Goal: Use online tool/utility

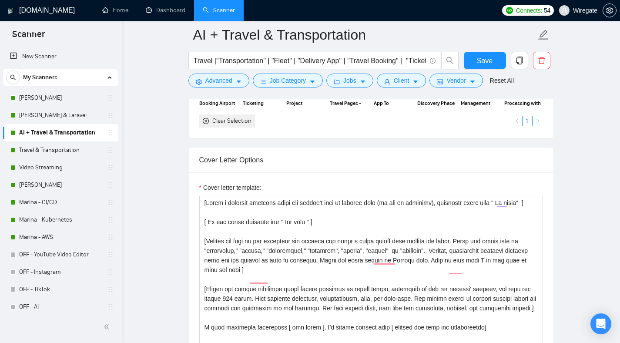
scroll to position [878, 0]
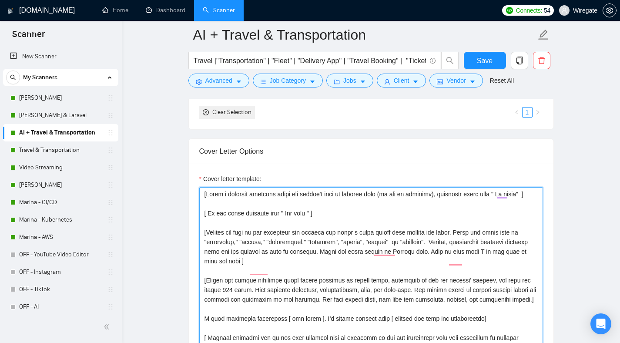
click at [300, 224] on textarea "Cover letter template:" at bounding box center [371, 285] width 344 height 196
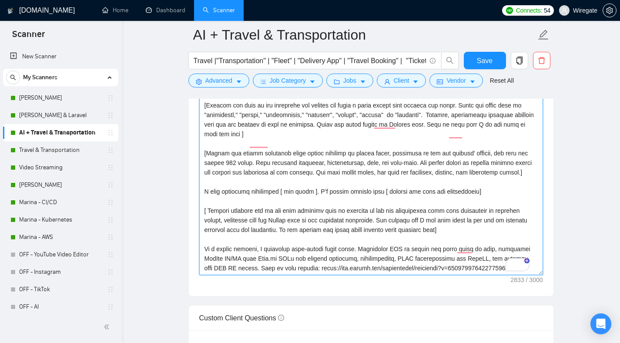
scroll to position [918, 0]
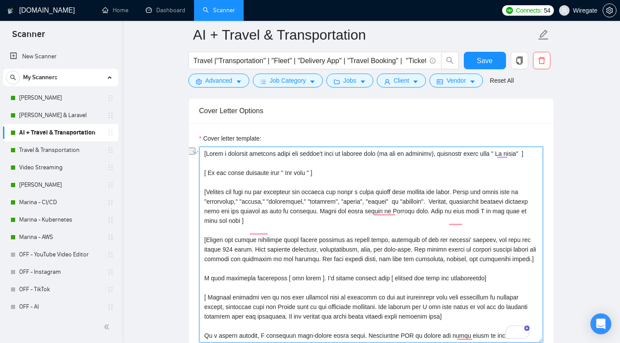
click at [358, 180] on textarea "Cover letter template:" at bounding box center [371, 245] width 344 height 196
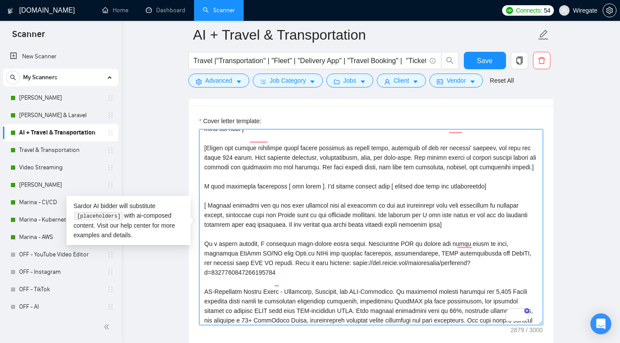
scroll to position [120, 0]
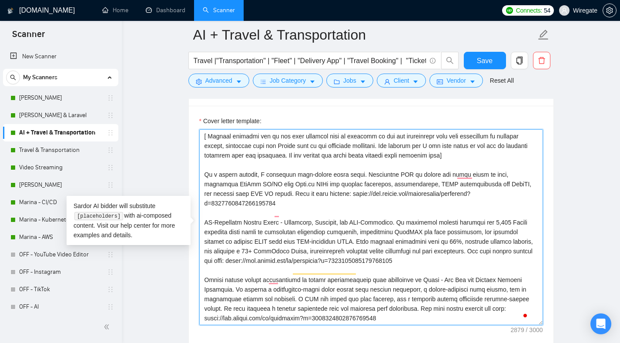
drag, startPoint x: 424, startPoint y: 270, endPoint x: 310, endPoint y: 223, distance: 123.4
click at [310, 223] on textarea "Cover letter template:" at bounding box center [371, 227] width 344 height 196
click at [258, 207] on textarea "Cover letter template:" at bounding box center [371, 227] width 344 height 196
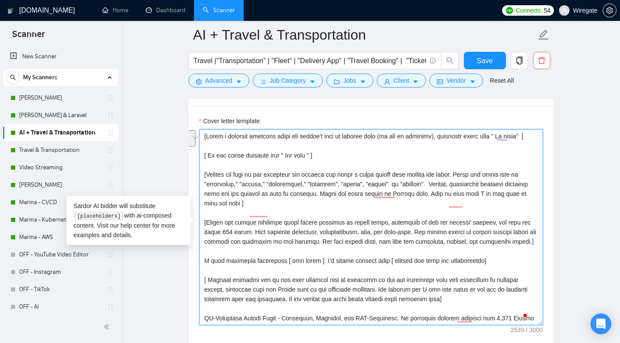
drag, startPoint x: 464, startPoint y: 184, endPoint x: 439, endPoint y: 190, distance: 25.4
click at [439, 190] on textarea "Cover letter template:" at bounding box center [371, 227] width 344 height 196
paste textarea "To enrich screen reader interactions, please activate Accessibility in Grammarl…"
type textarea "[Lorem i dolorsit ametcons adipi eli seddoe't inci ut laboree dolo (ma ali en a…"
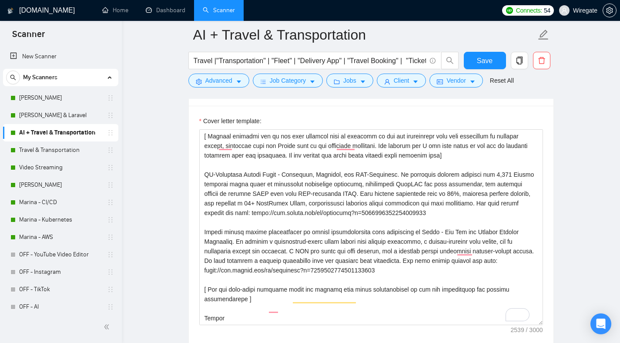
scroll to position [163, 0]
